Goal: Task Accomplishment & Management: Manage account settings

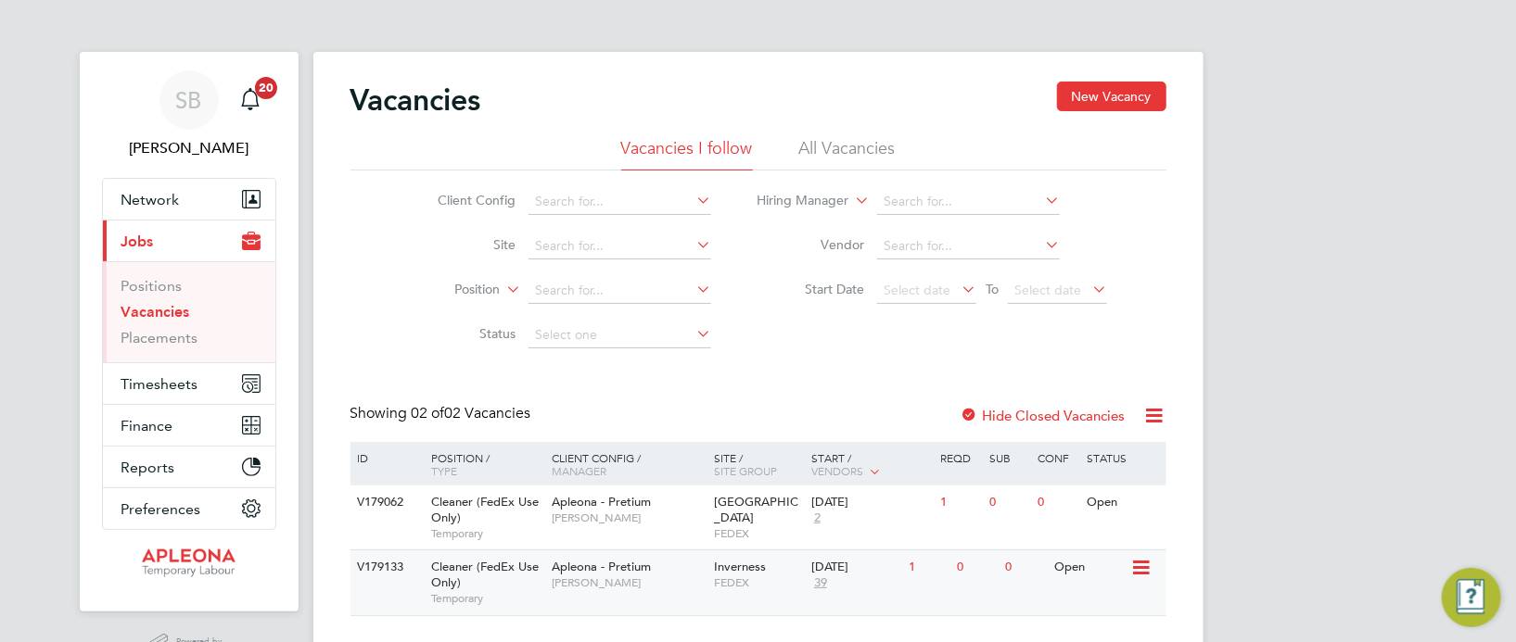
click at [1043, 573] on div "0" at bounding box center [1025, 568] width 48 height 34
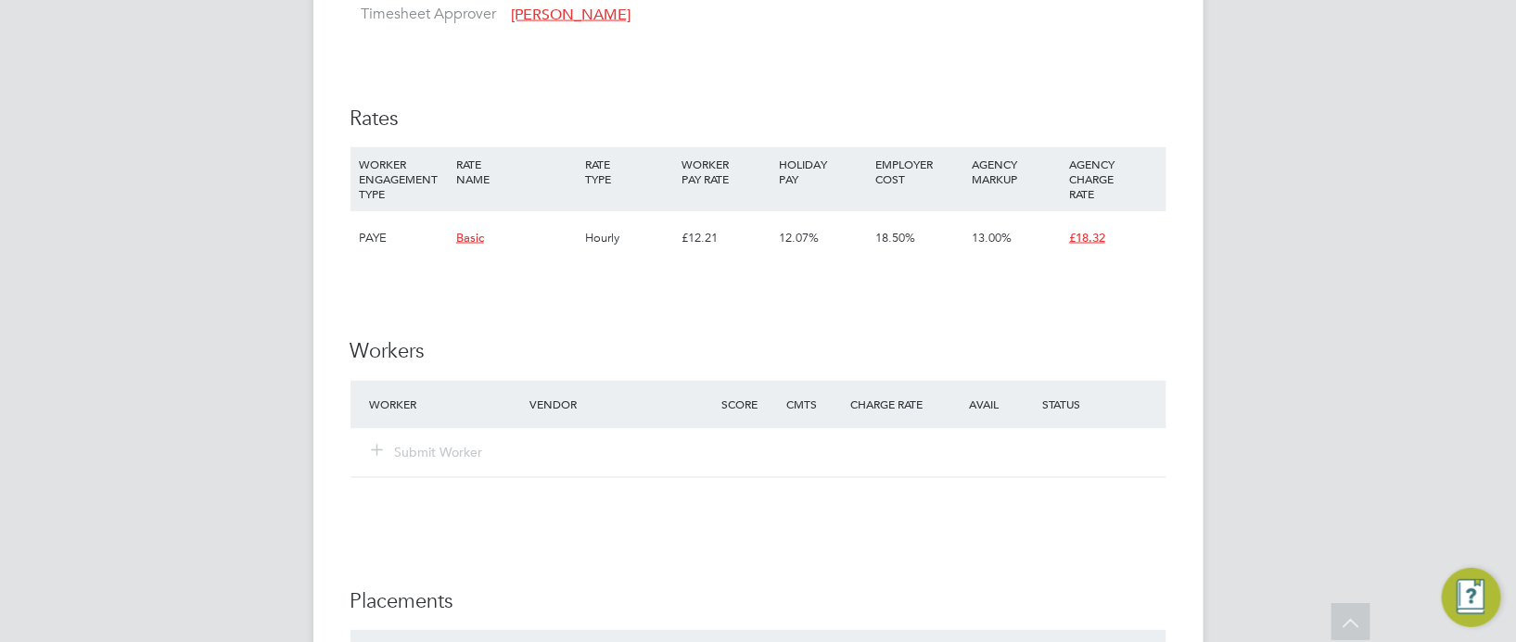
scroll to position [1442, 0]
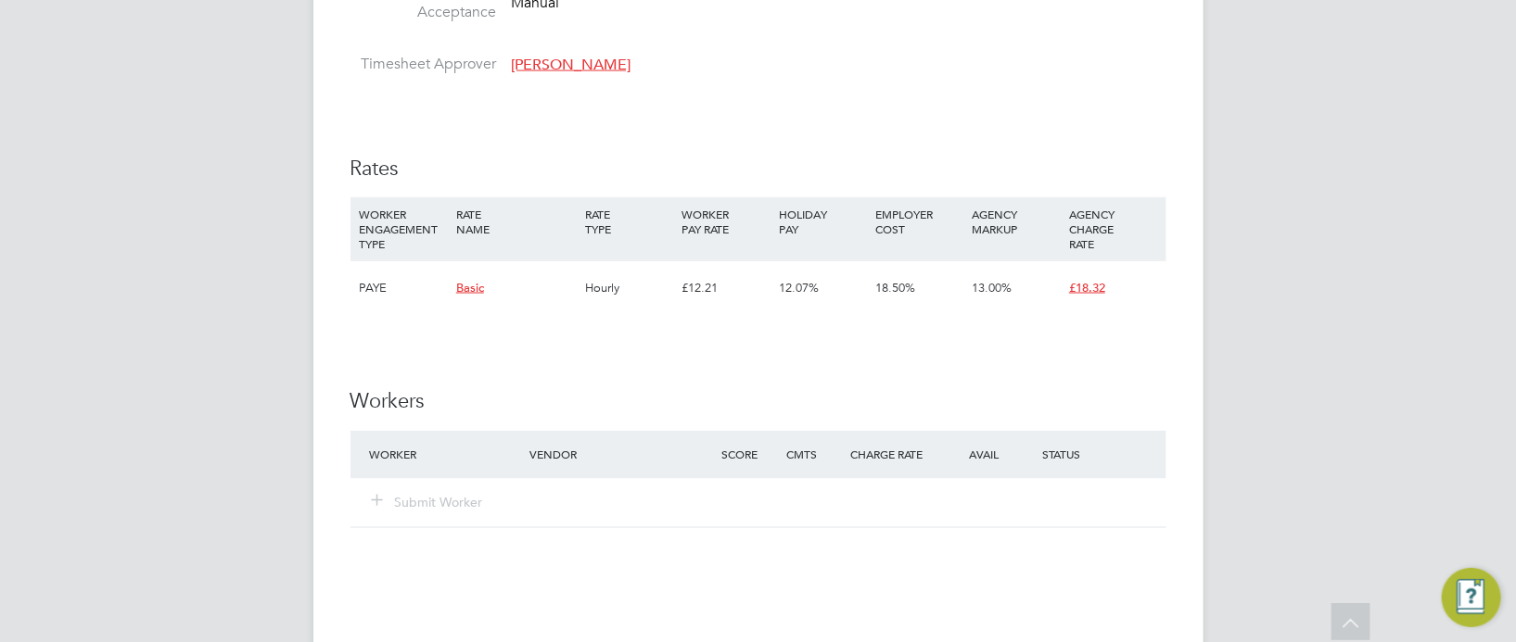
click at [1088, 296] on span "£18.32" at bounding box center [1087, 288] width 36 height 16
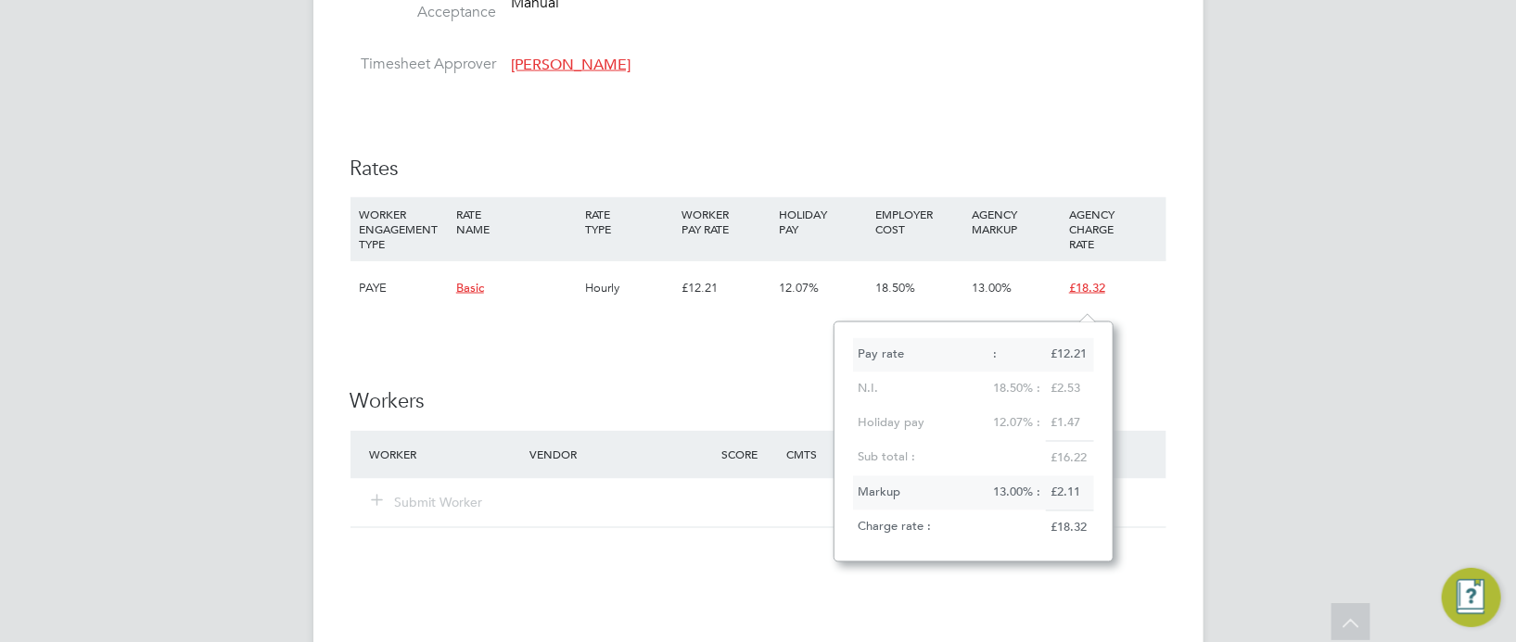
scroll to position [15, 37]
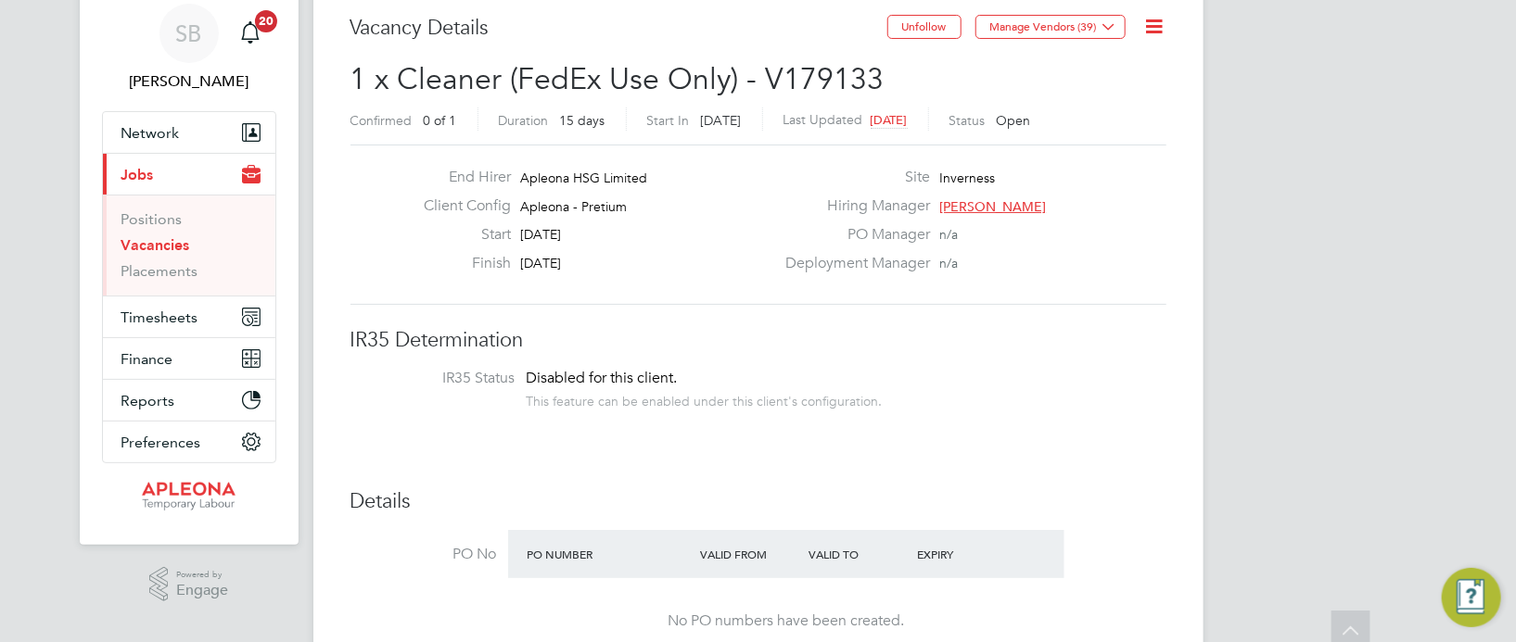
scroll to position [52, 0]
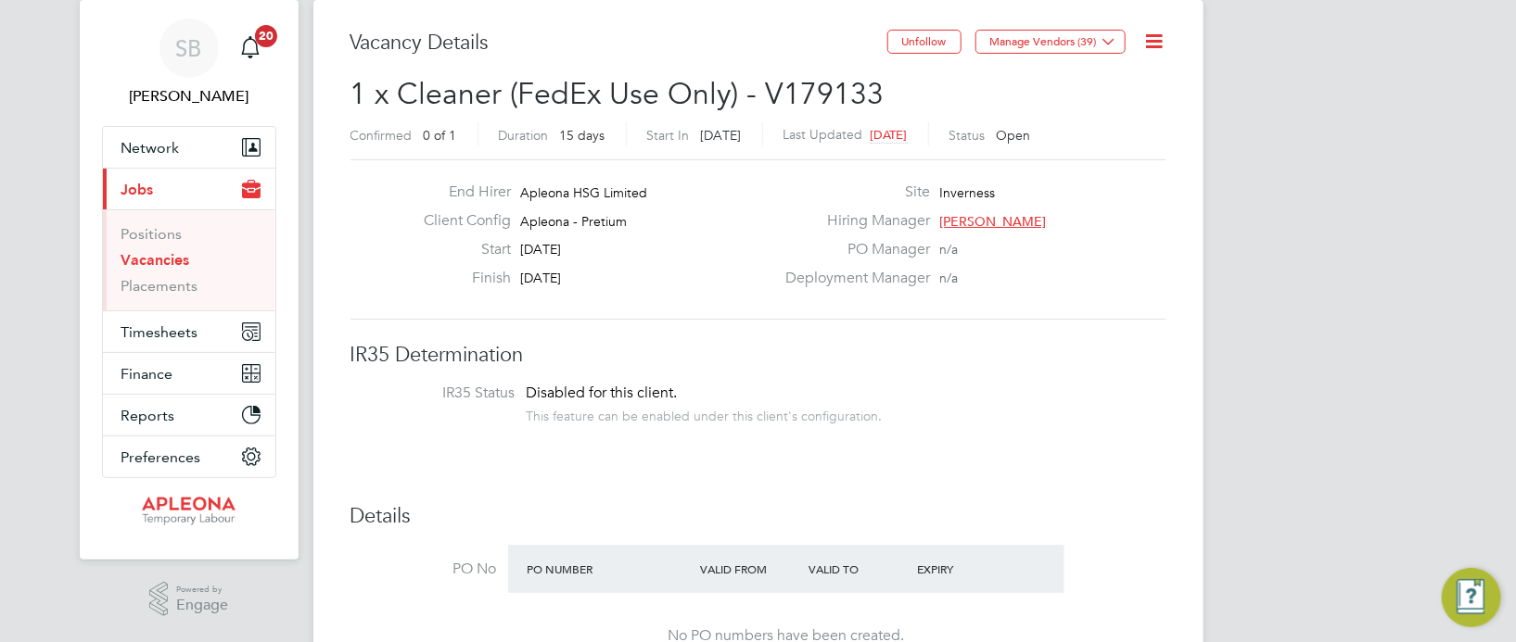
click at [1159, 42] on icon at bounding box center [1154, 41] width 23 height 23
click at [1083, 80] on li "Edit Vacancy e" at bounding box center [1109, 85] width 108 height 26
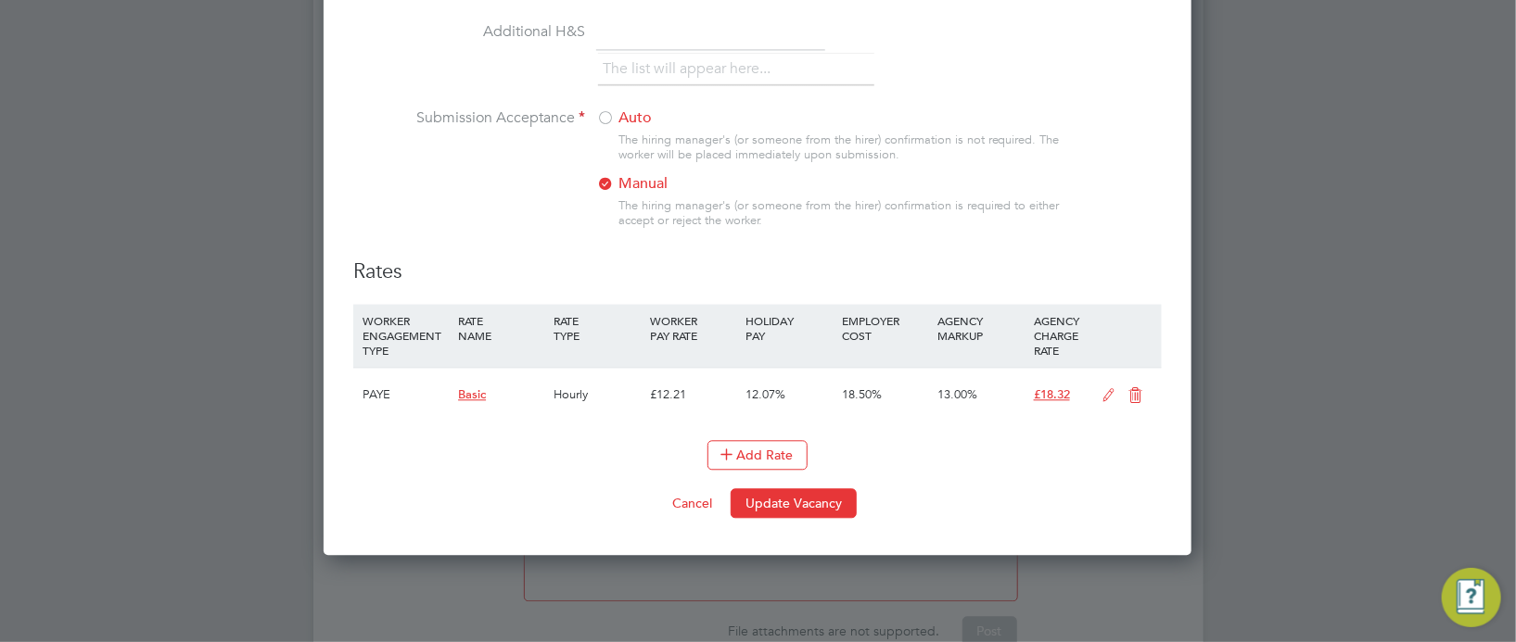
scroll to position [2137, 0]
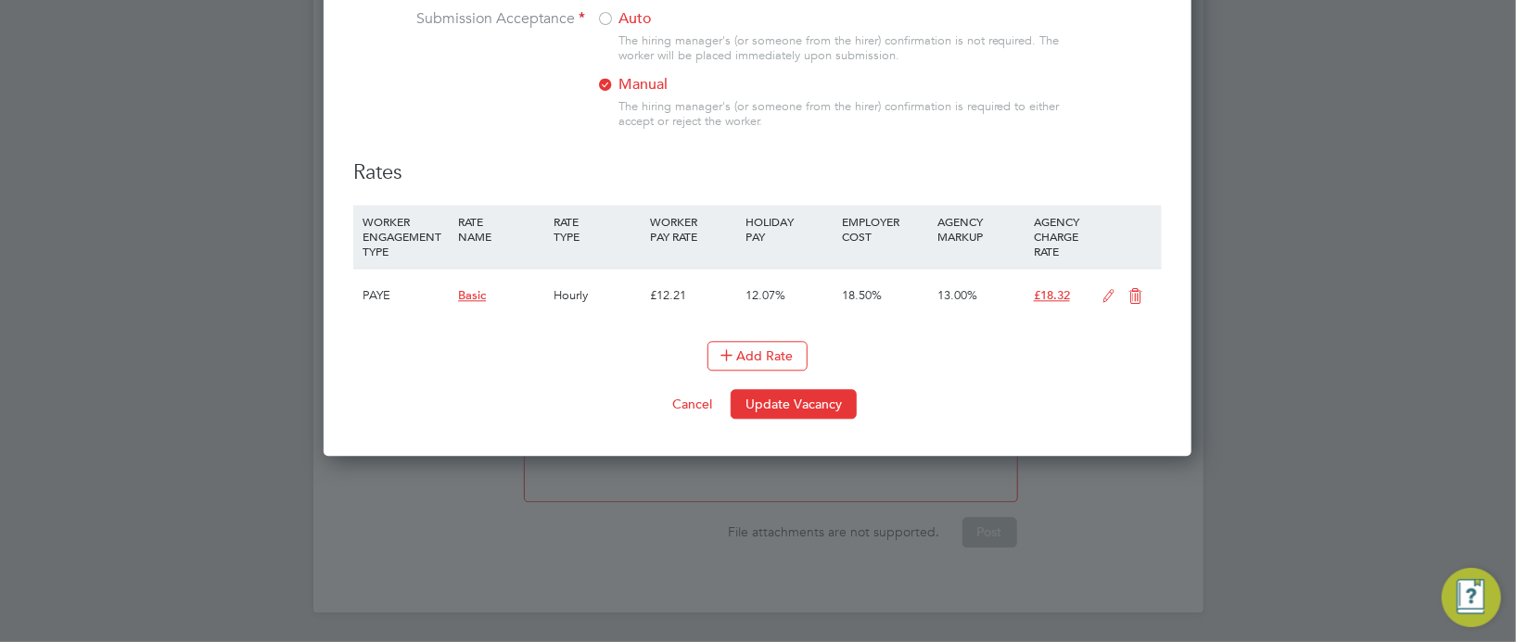
click at [1053, 303] on span "£18.32" at bounding box center [1052, 295] width 36 height 16
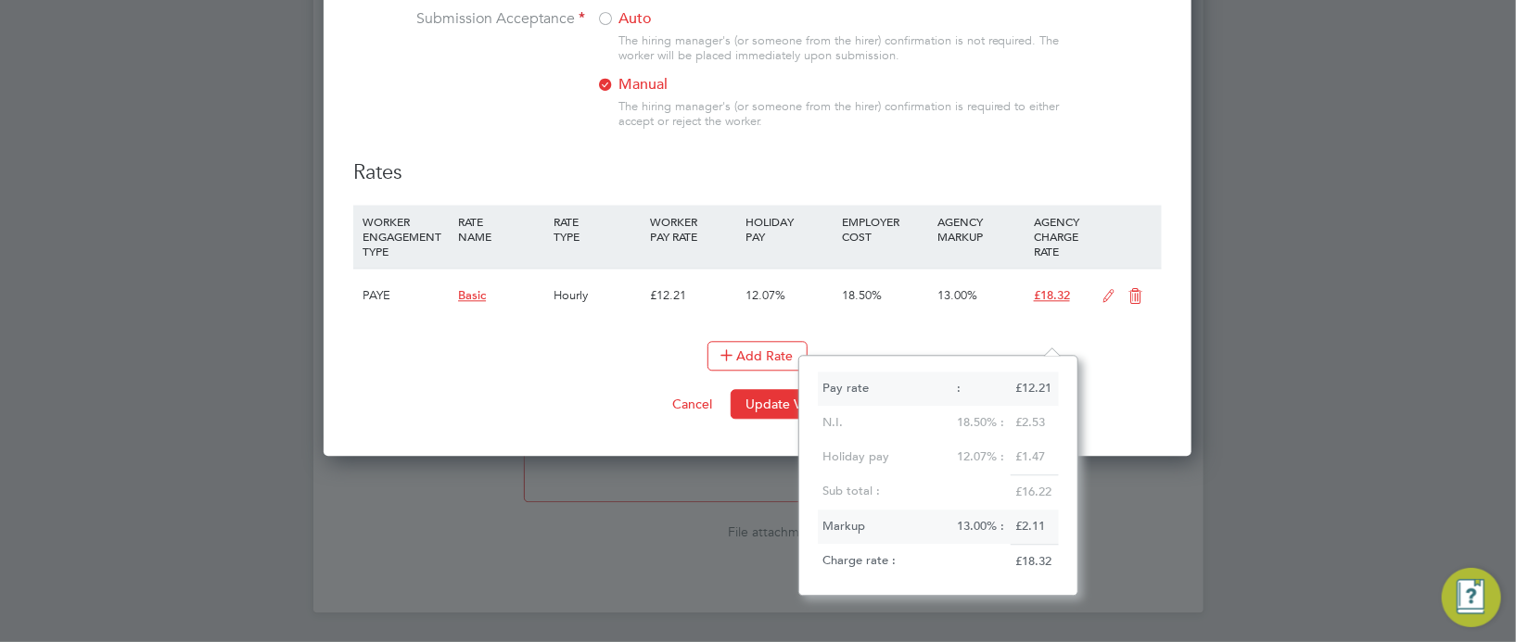
scroll to position [15, 37]
click at [672, 323] on div "£12.21" at bounding box center [692, 296] width 95 height 54
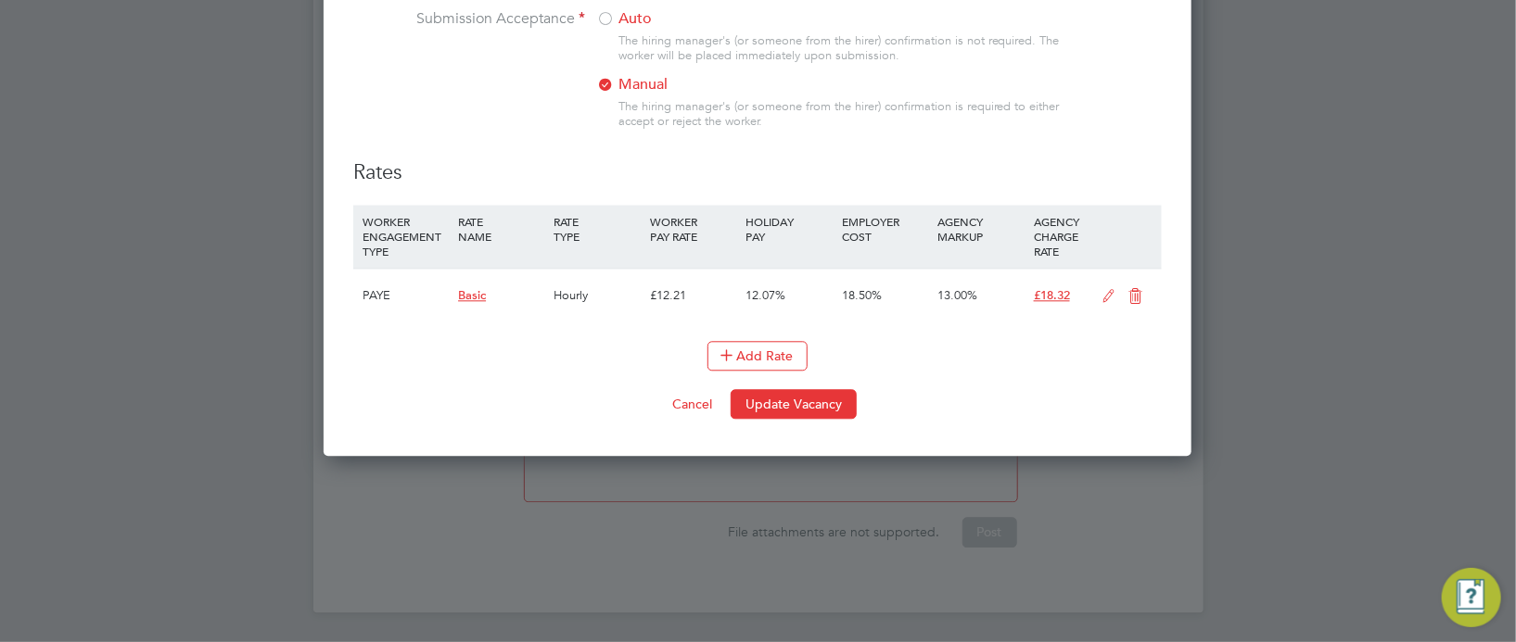
click at [1063, 303] on span "£18.32" at bounding box center [1052, 295] width 36 height 16
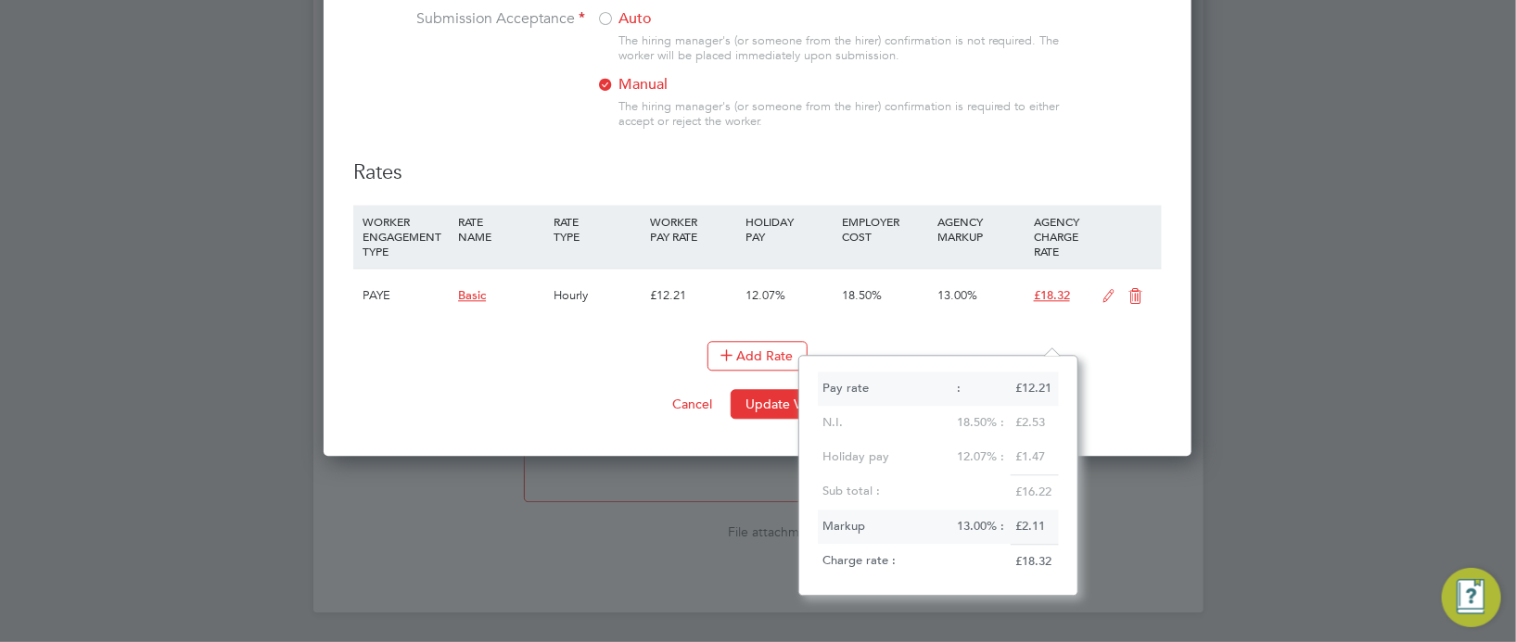
click at [1109, 304] on icon at bounding box center [1108, 296] width 23 height 15
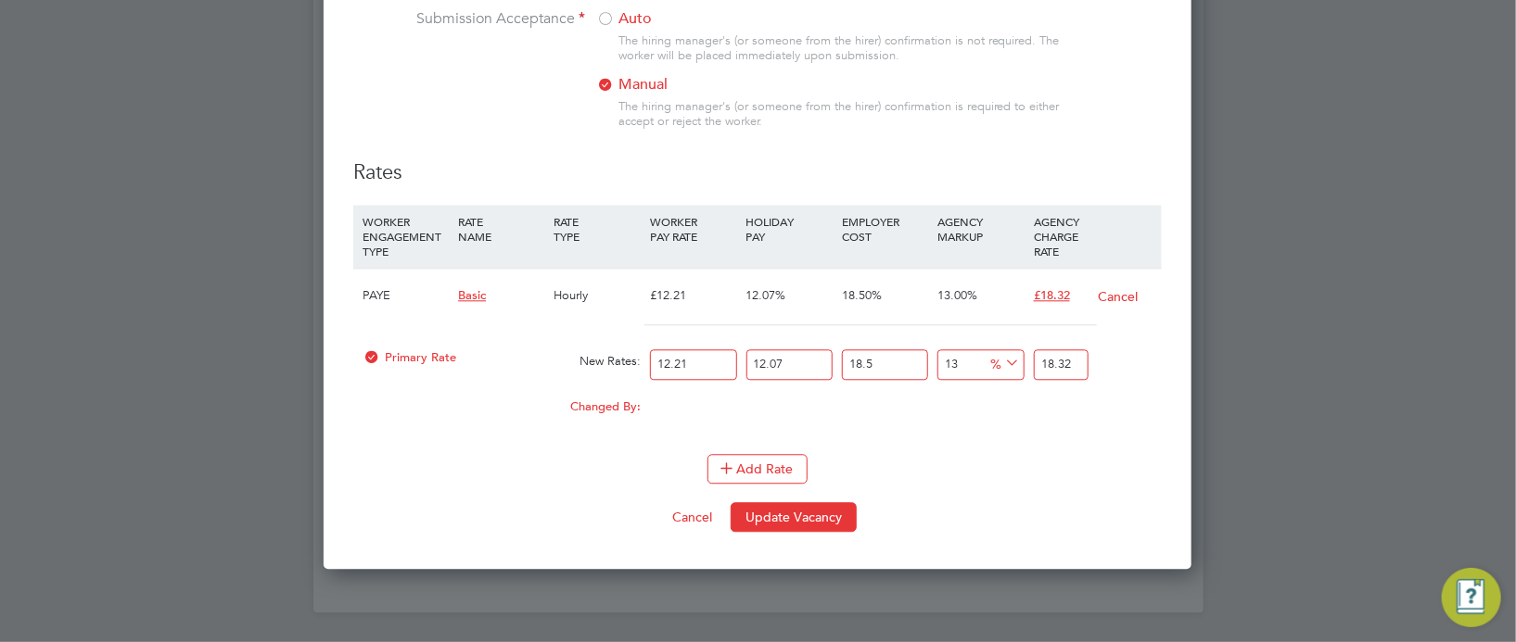
drag, startPoint x: 695, startPoint y: 392, endPoint x: 605, endPoint y: 395, distance: 90.0
click at [605, 389] on div "Primary Rate New Rates: 12.21 12.07 n/a 18.5 n/a 13 0 % 18.32" at bounding box center [757, 364] width 808 height 49
type input "1"
type input "1.500673335"
type input "13"
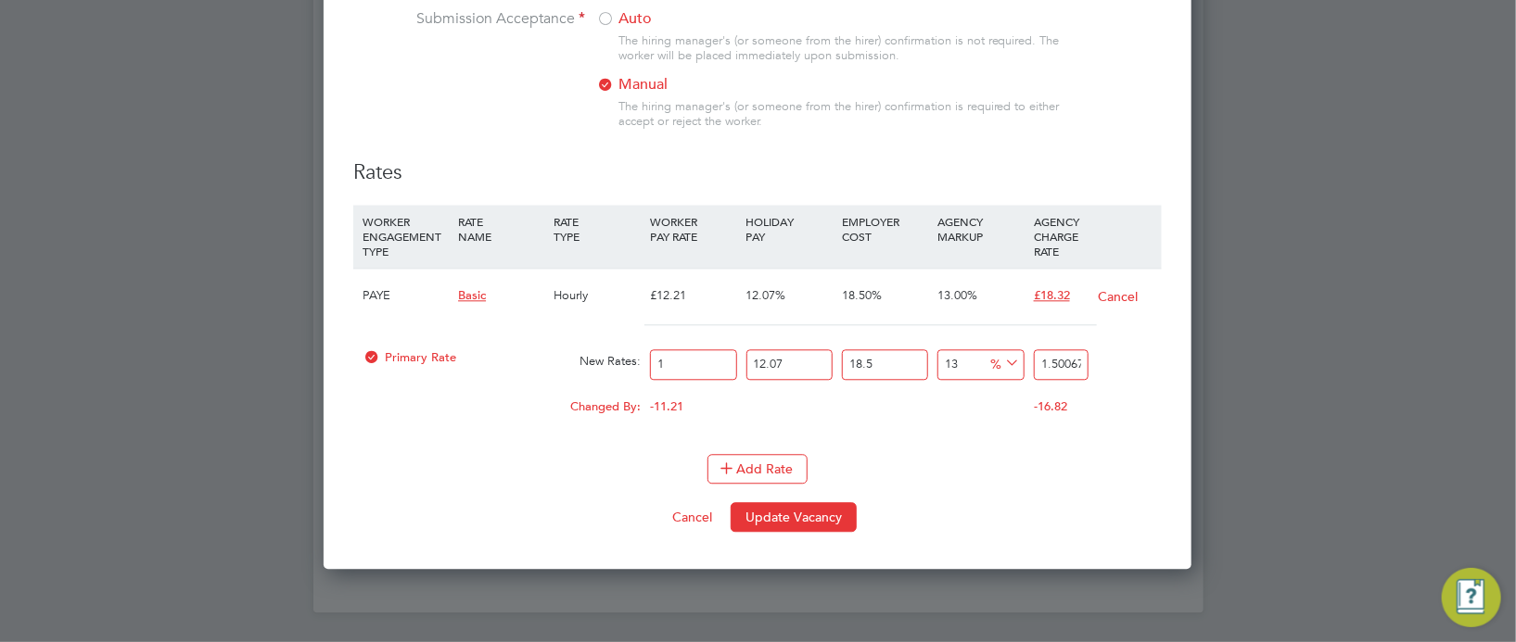
type input "19.508753355"
type input "13.5"
type input "20.2590900225"
type input "13"
type input "19.508753355"
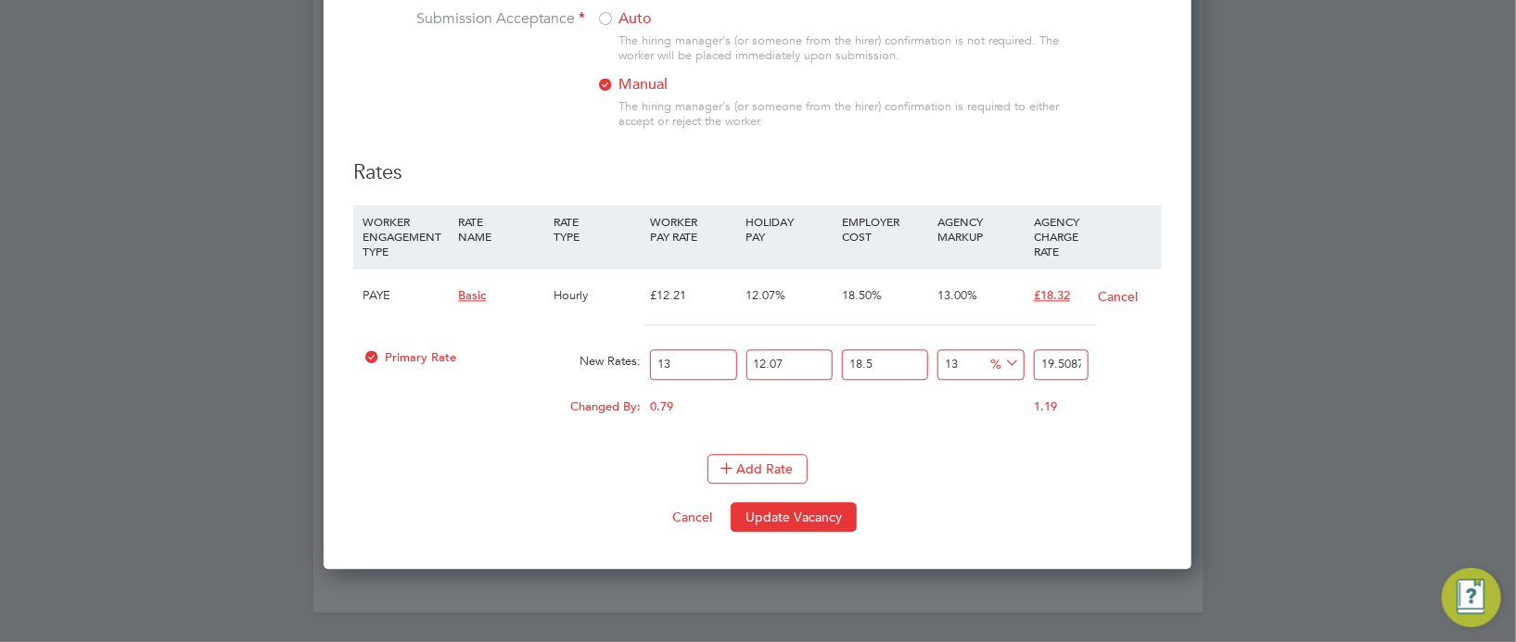
type input "13.2"
type input "19.808888022"
type input "13.21"
type input "19.82389475535"
type input "13.2"
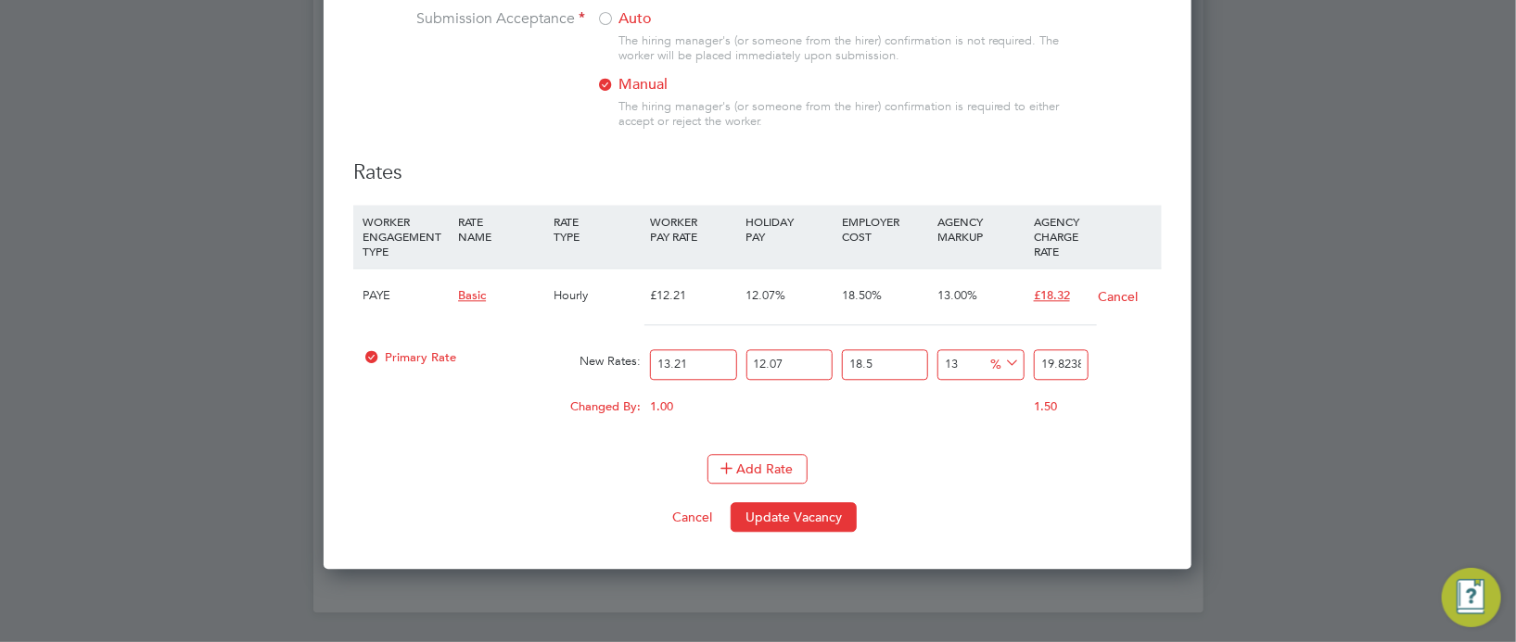
type input "19.808888022"
type input "13"
type input "19.508753355"
type input "1"
type input "1.500673335"
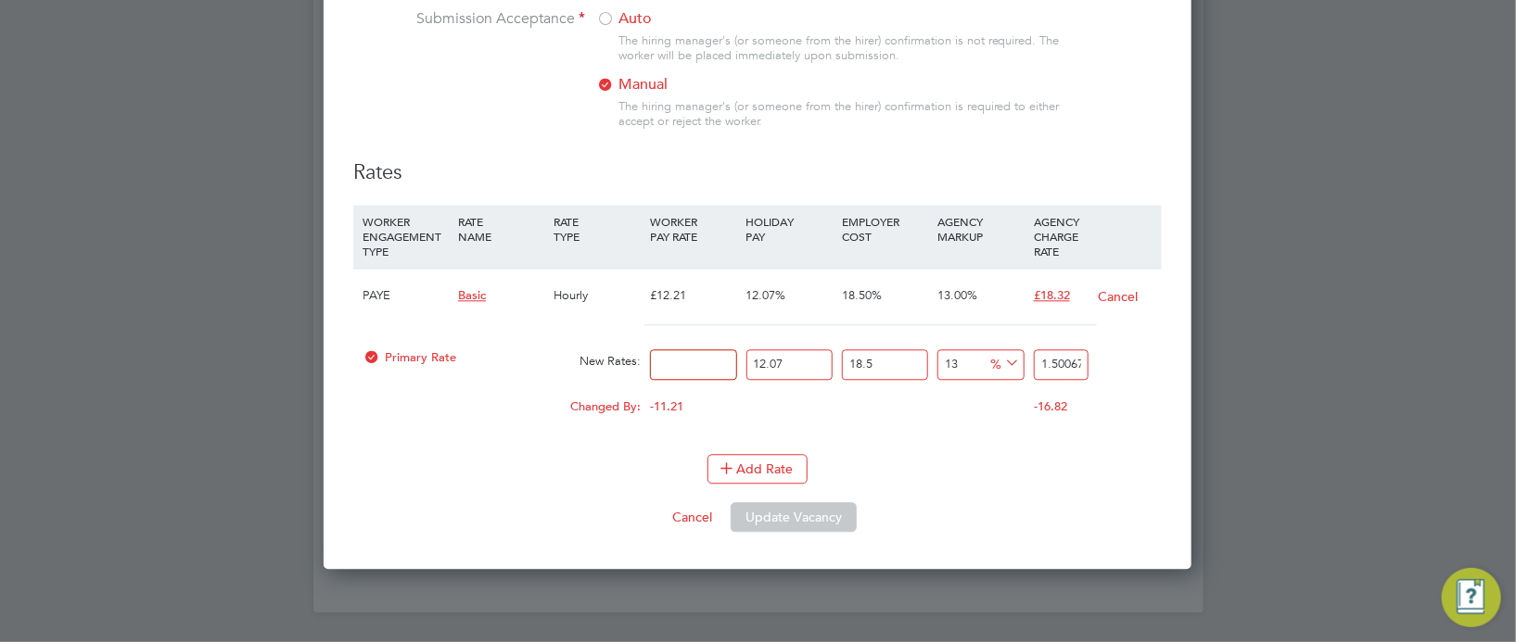
click at [666, 380] on input "number" at bounding box center [693, 364] width 86 height 31
type input "13"
type input "19.508753355"
type input "13.2"
type input "19.808888022"
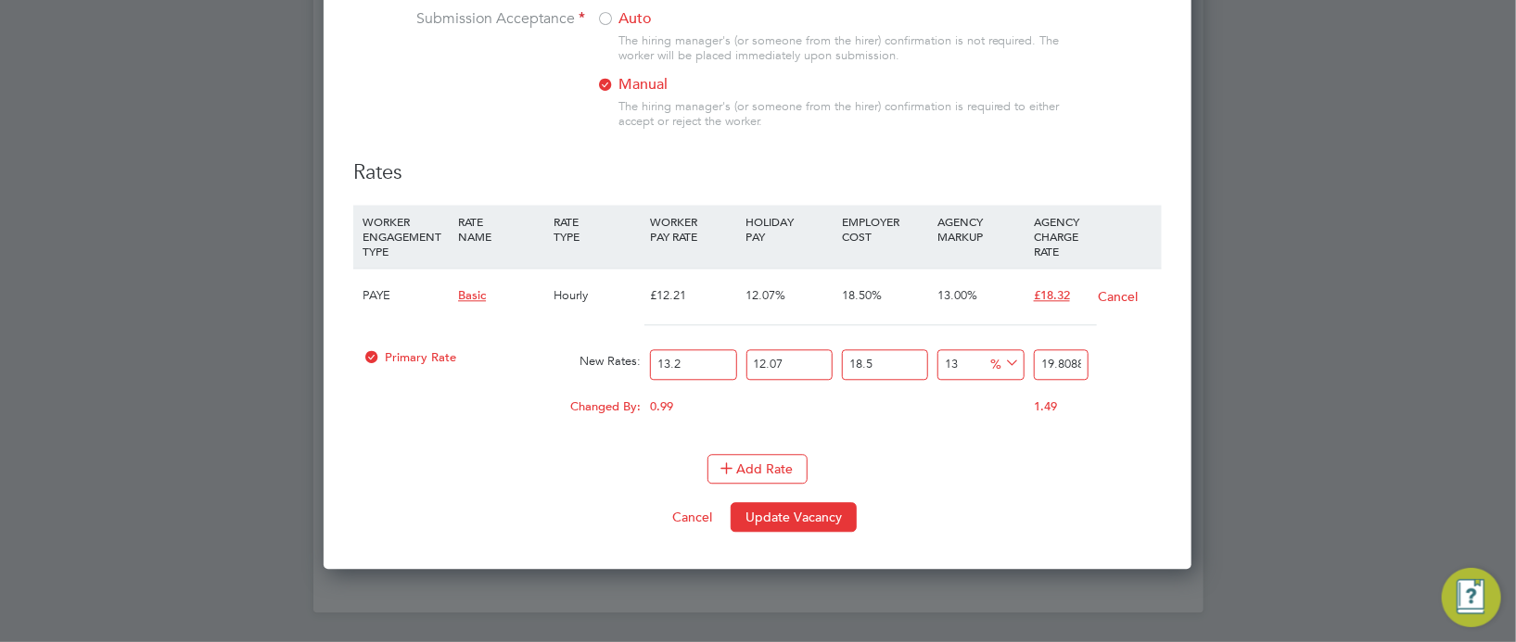
type input "13.21"
type input "19.82389475535"
type input "13.21"
click at [772, 484] on button "Add Rate" at bounding box center [757, 469] width 100 height 30
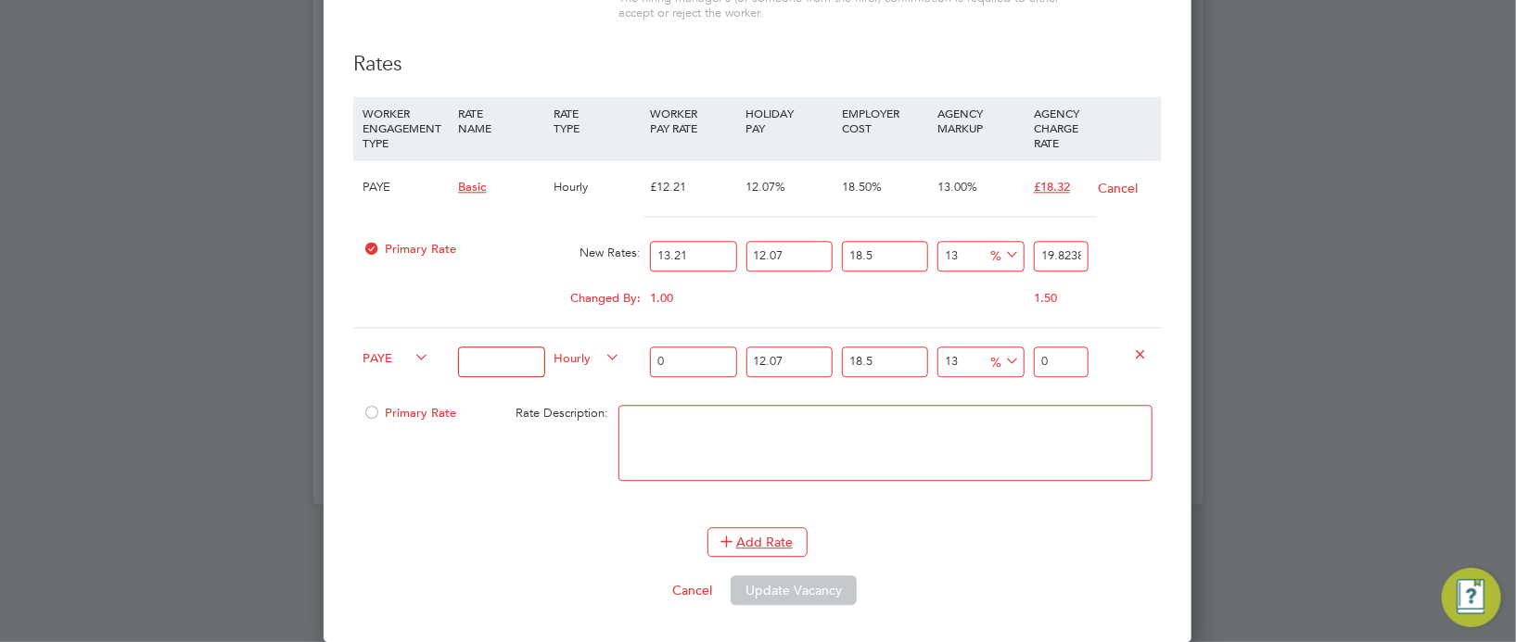
scroll to position [2272, 0]
click at [688, 372] on input "0" at bounding box center [693, 362] width 86 height 31
click at [411, 361] on icon at bounding box center [411, 358] width 0 height 26
click at [411, 357] on icon at bounding box center [411, 358] width 0 height 26
click at [518, 362] on input at bounding box center [501, 362] width 86 height 31
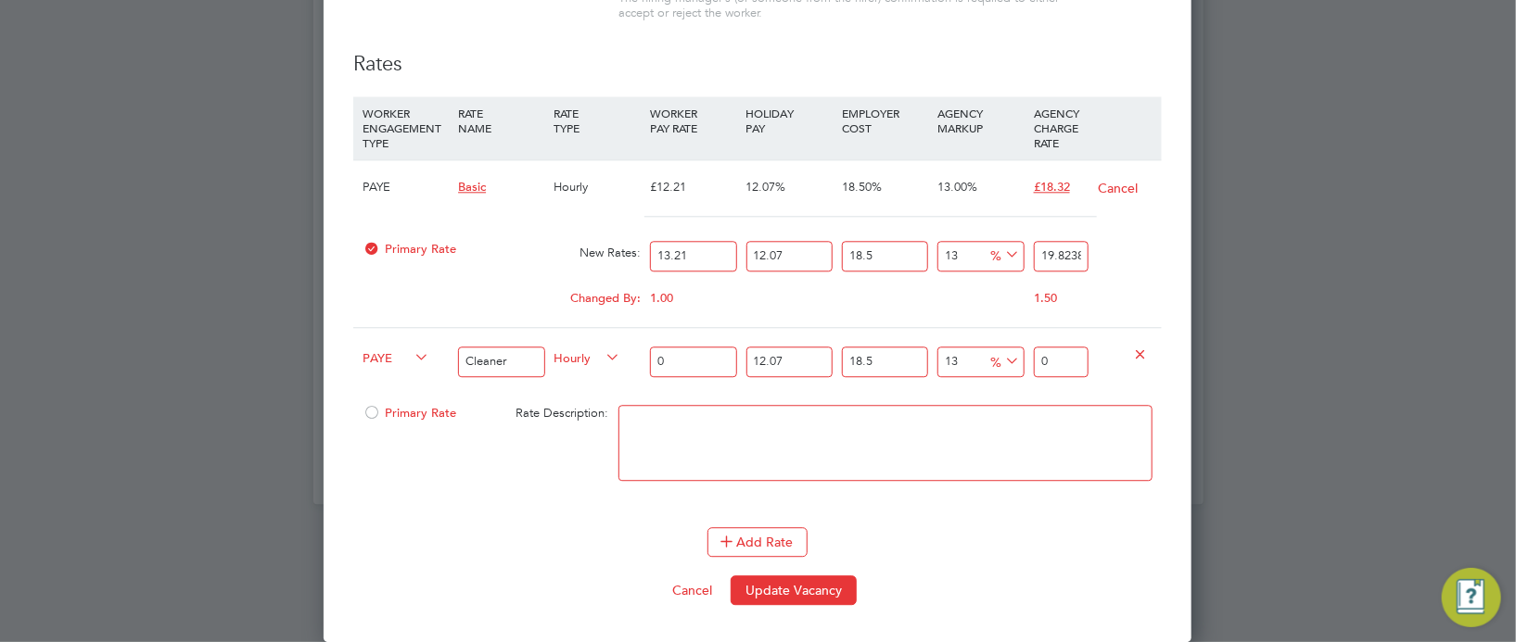
type input "Cleaner"
click at [677, 357] on input "0" at bounding box center [693, 362] width 86 height 31
type input "1"
type input "1.500673335"
type input "13"
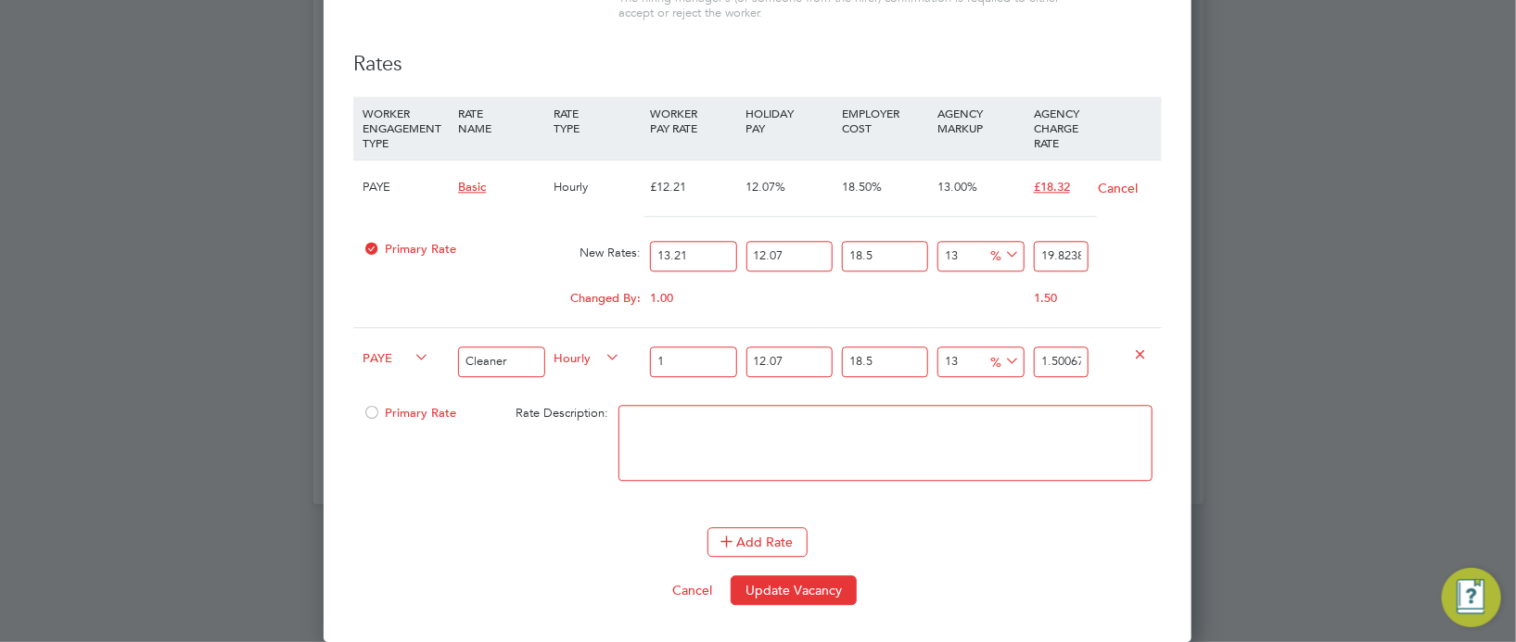
type input "19.508753355"
type input "13.2"
type input "19.808888022"
type input "13.21"
type input "19.82389475535"
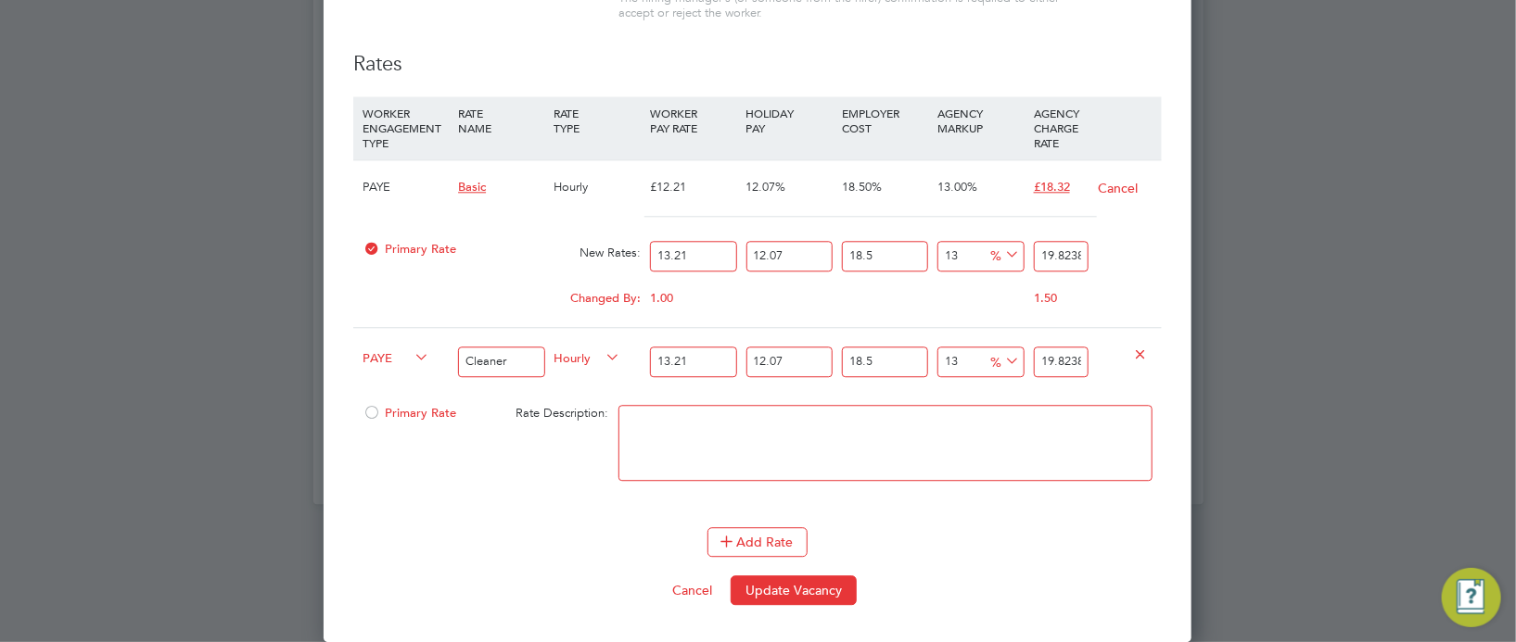
type input "13.21"
click at [690, 442] on textarea at bounding box center [885, 443] width 534 height 76
click at [756, 538] on button "Add Rate" at bounding box center [757, 542] width 100 height 30
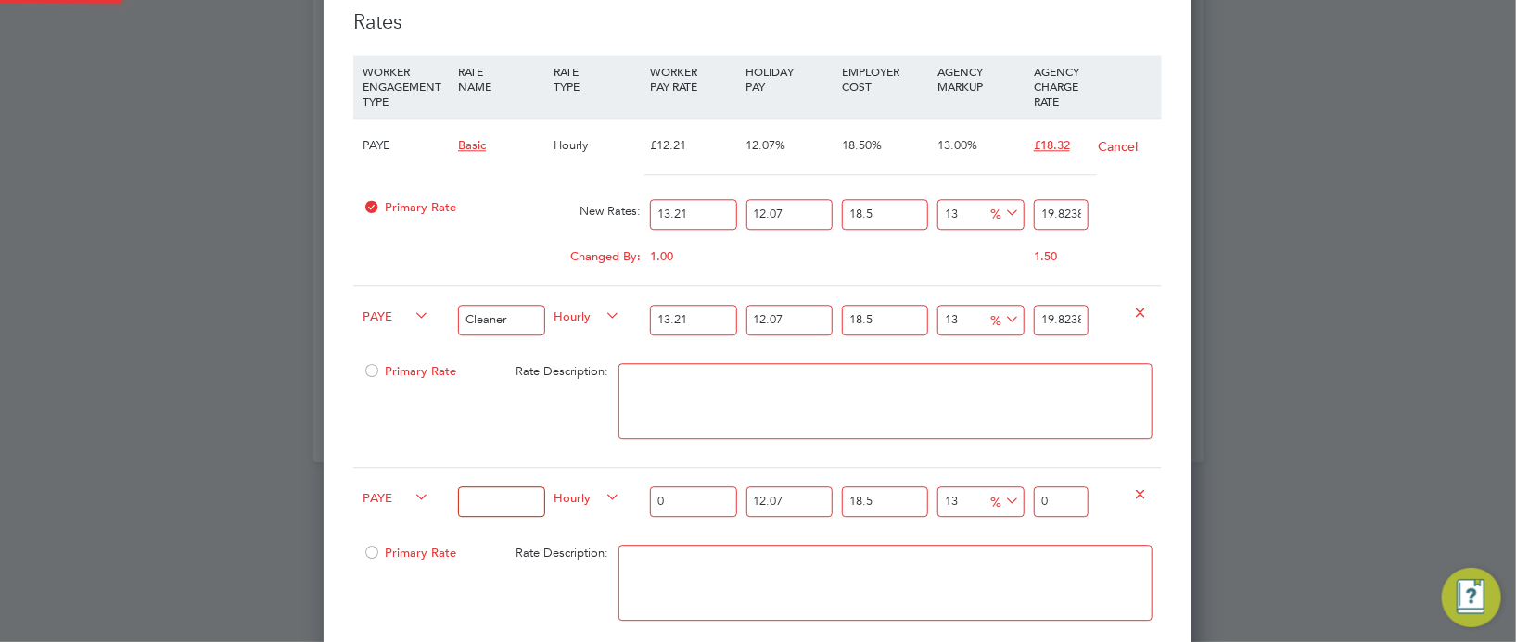
scroll to position [2974, 868]
click at [1143, 501] on icon at bounding box center [1141, 494] width 14 height 14
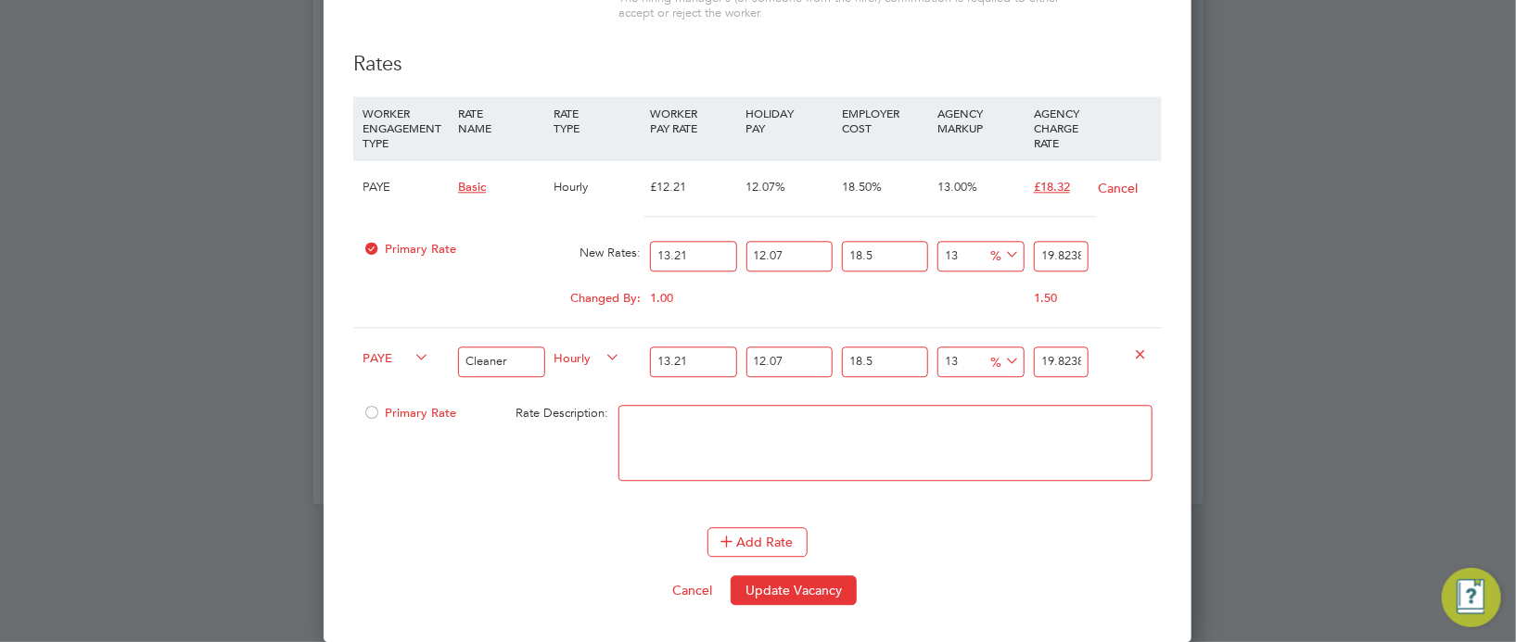
scroll to position [9, 9]
click at [1134, 351] on icon at bounding box center [1141, 354] width 14 height 14
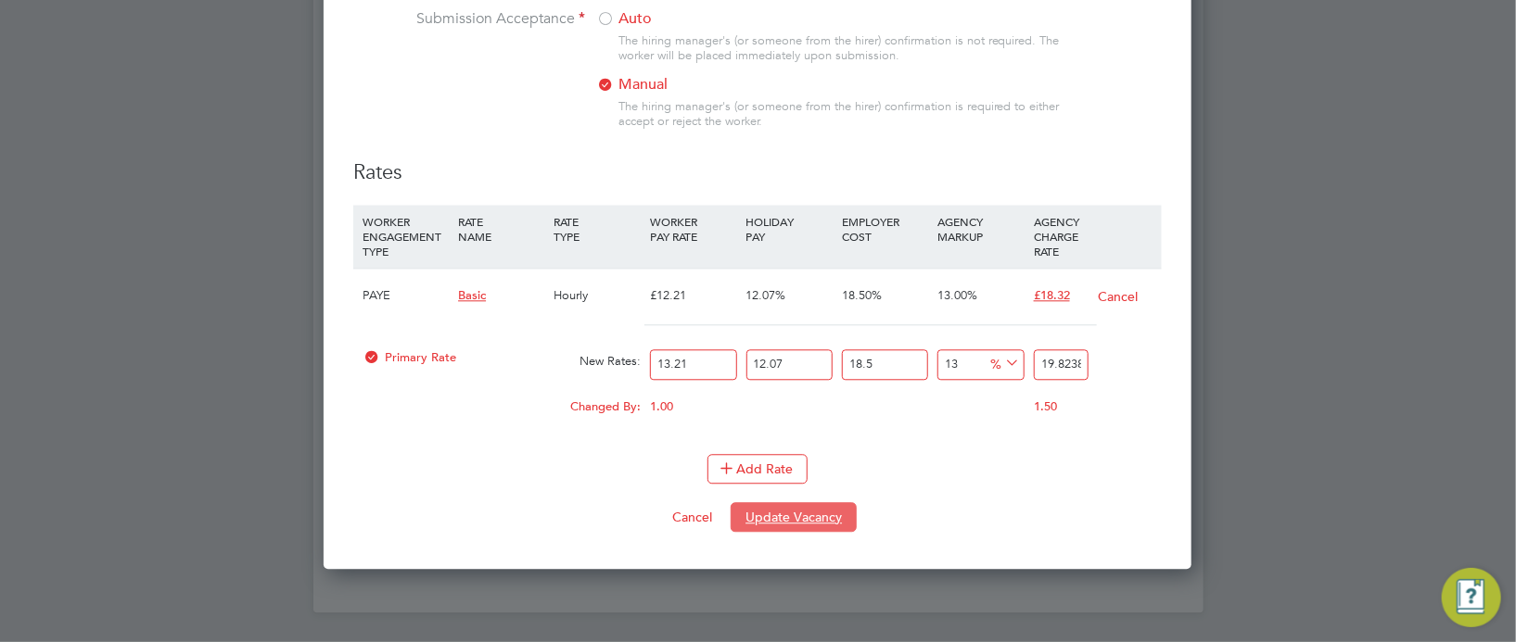
click at [780, 532] on button "Update Vacancy" at bounding box center [793, 517] width 126 height 30
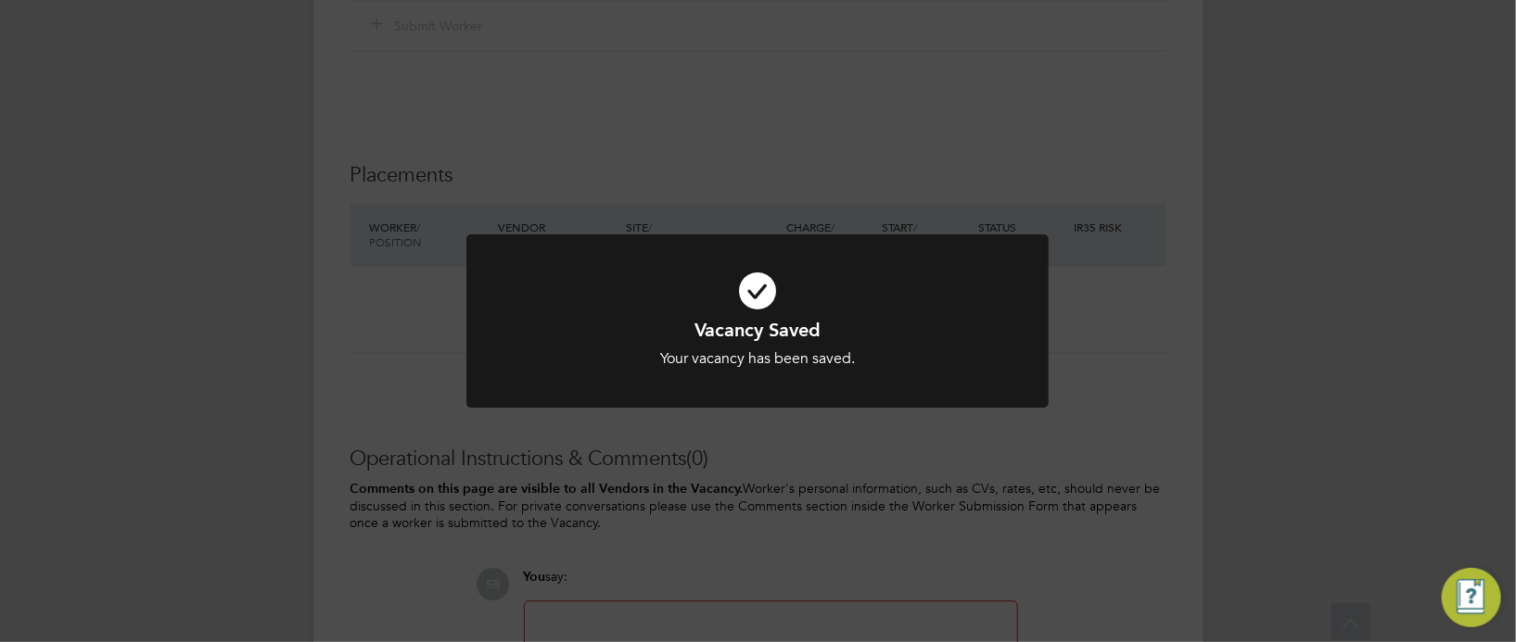
scroll to position [2137, 0]
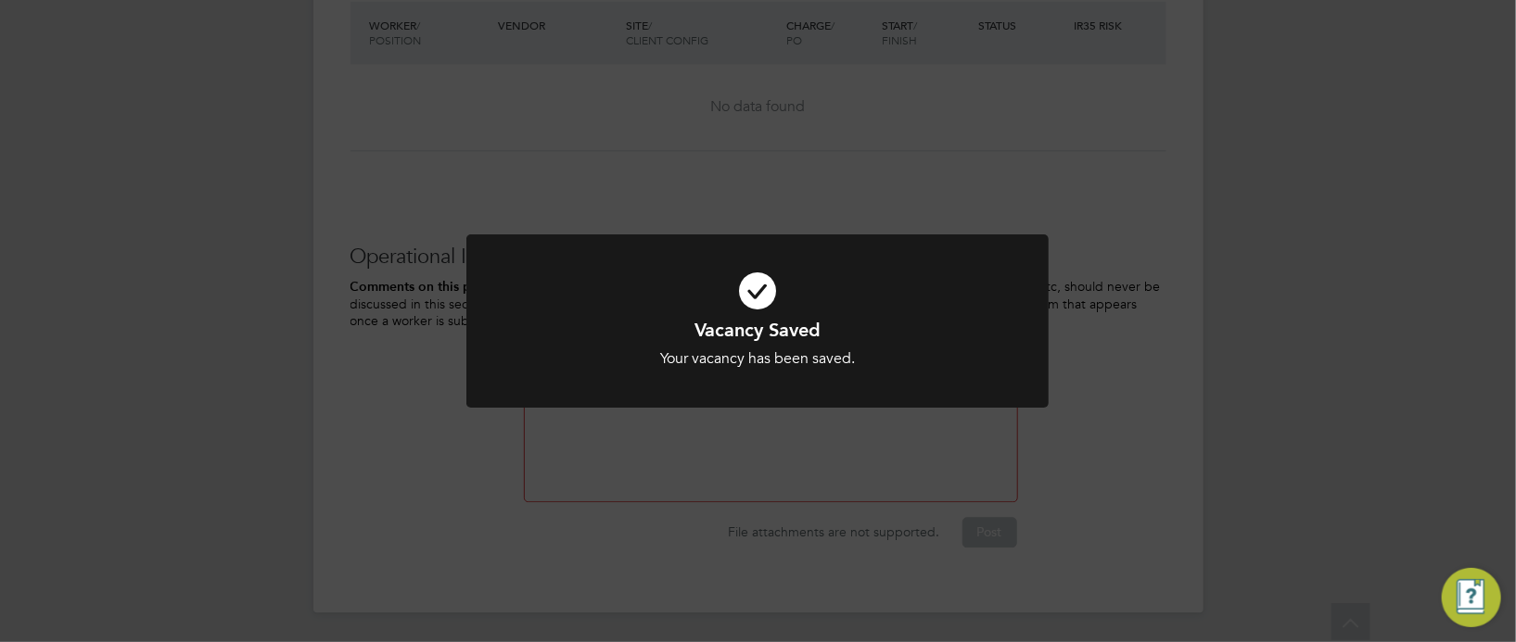
click at [1313, 307] on div "Vacancy Saved Your vacancy has been saved. Cancel Okay" at bounding box center [758, 321] width 1516 height 642
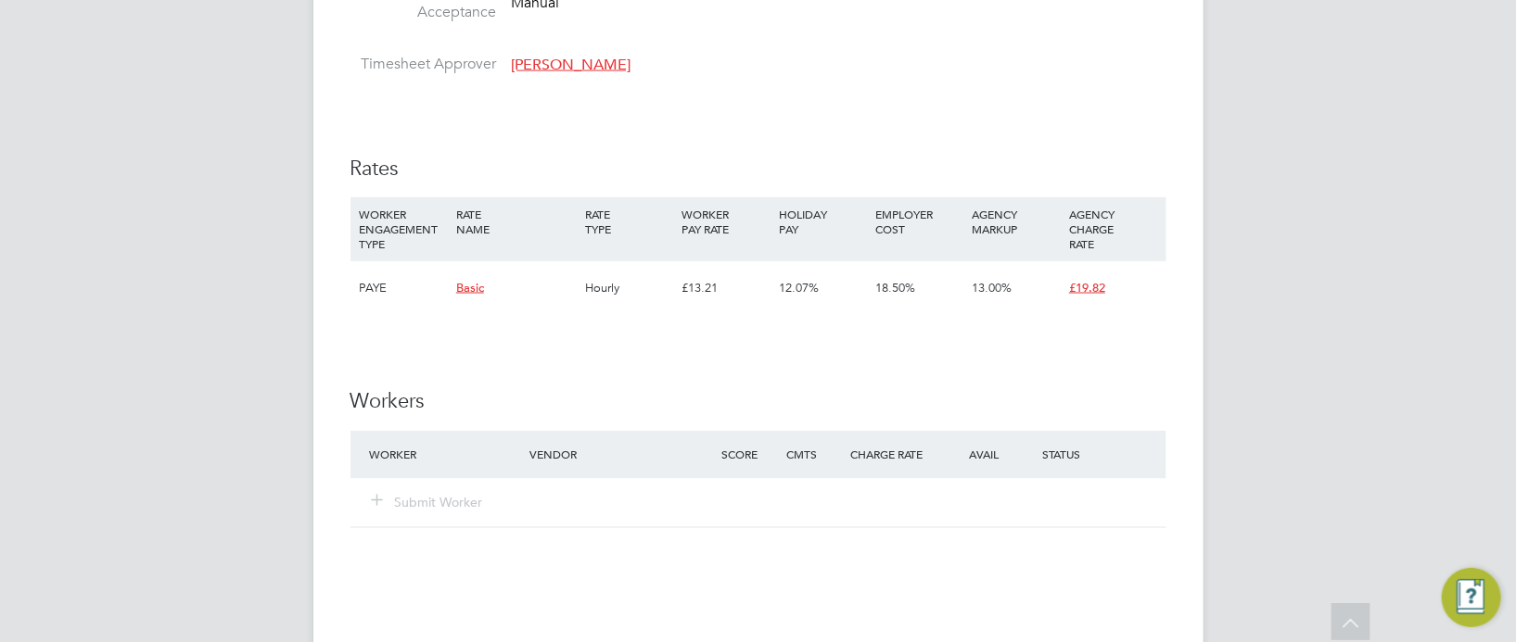
scroll to position [1581, 0]
